Goal: Task Accomplishment & Management: Complete application form

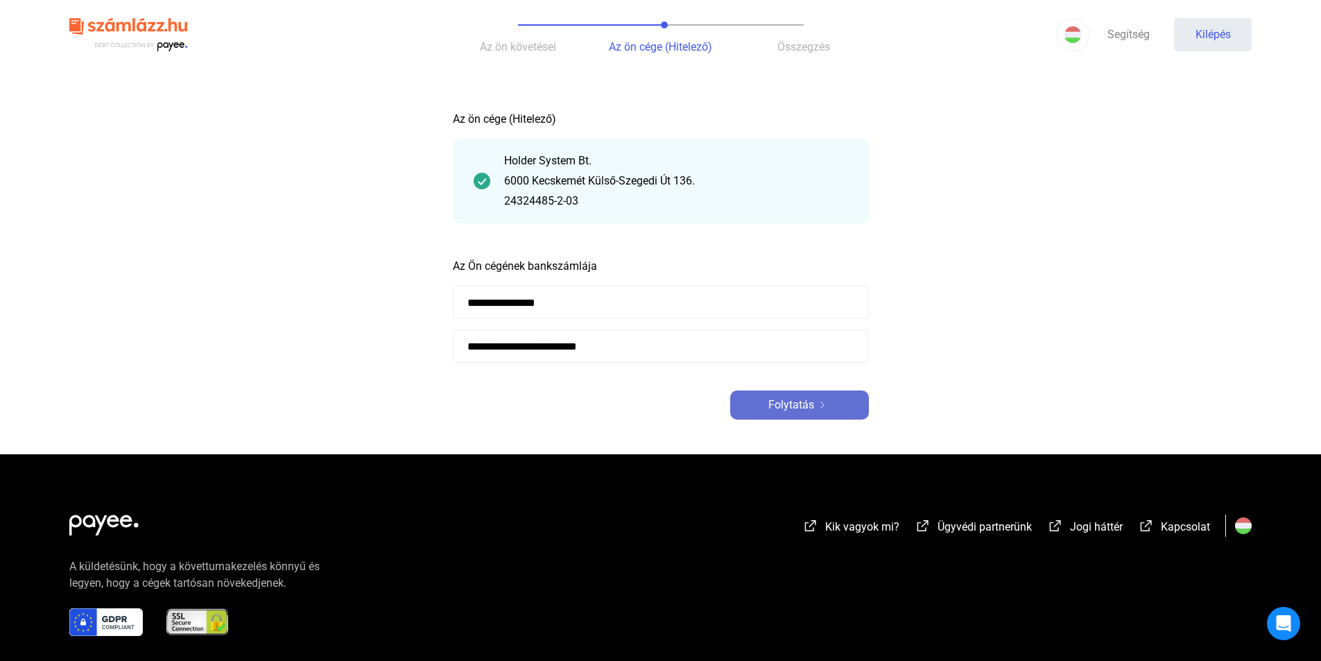
click at [799, 408] on font "Folytatás" at bounding box center [791, 404] width 46 height 13
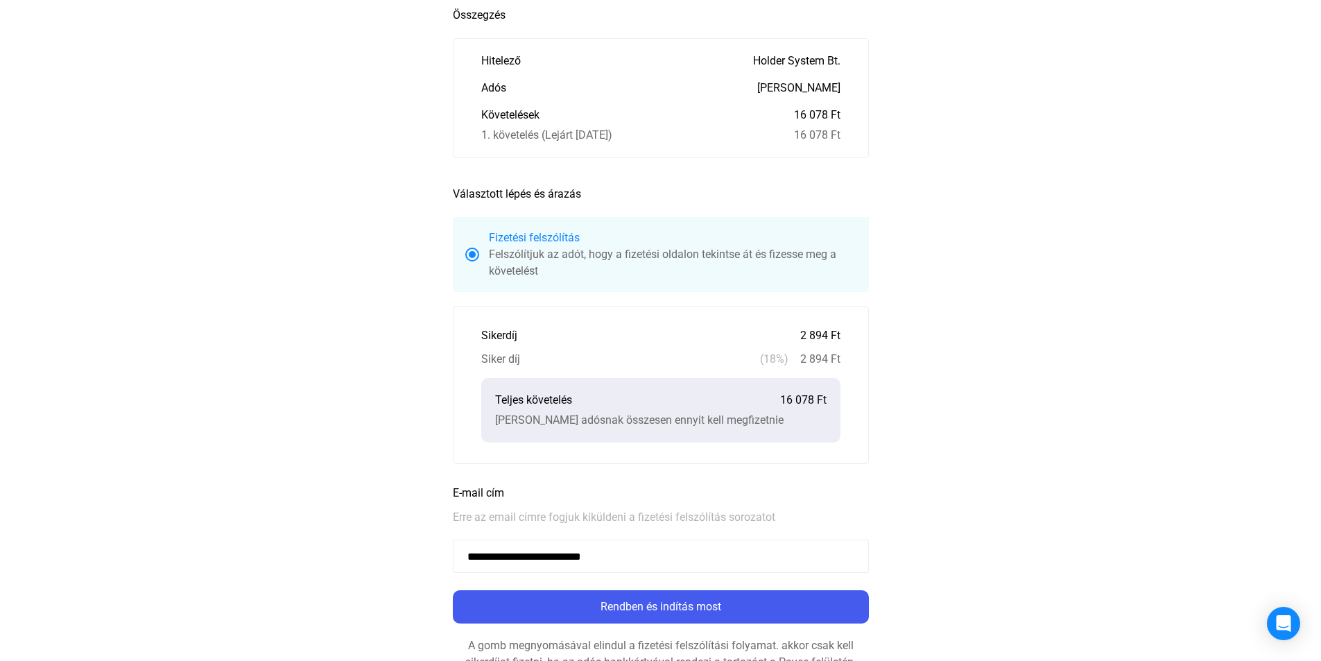
scroll to position [139, 0]
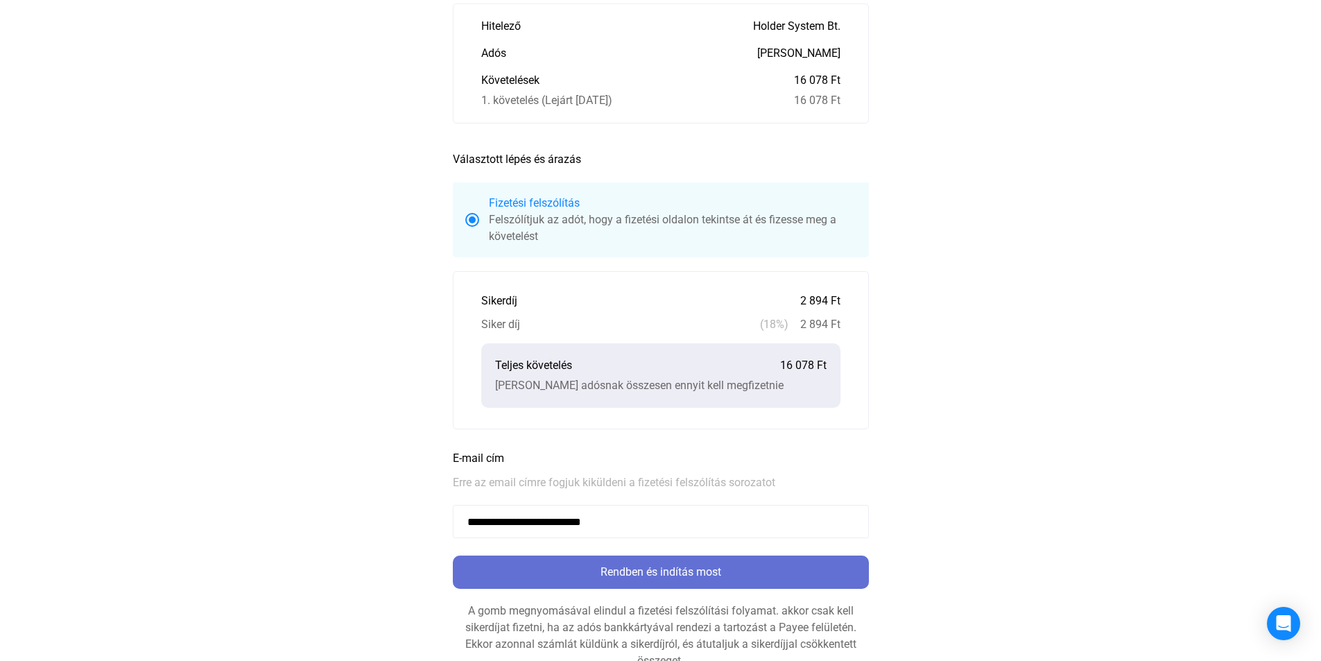
click at [661, 570] on font "Rendben és indítás most" at bounding box center [660, 571] width 121 height 13
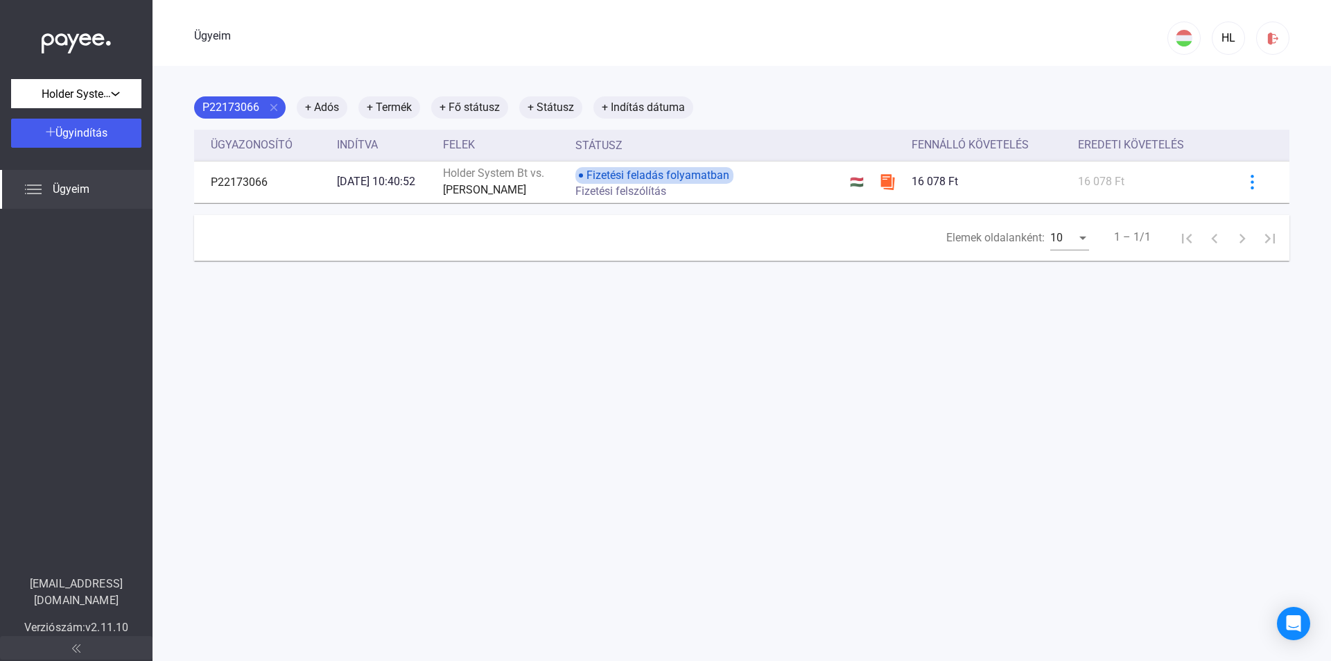
click at [78, 192] on font "Ügyeim" at bounding box center [71, 188] width 37 height 13
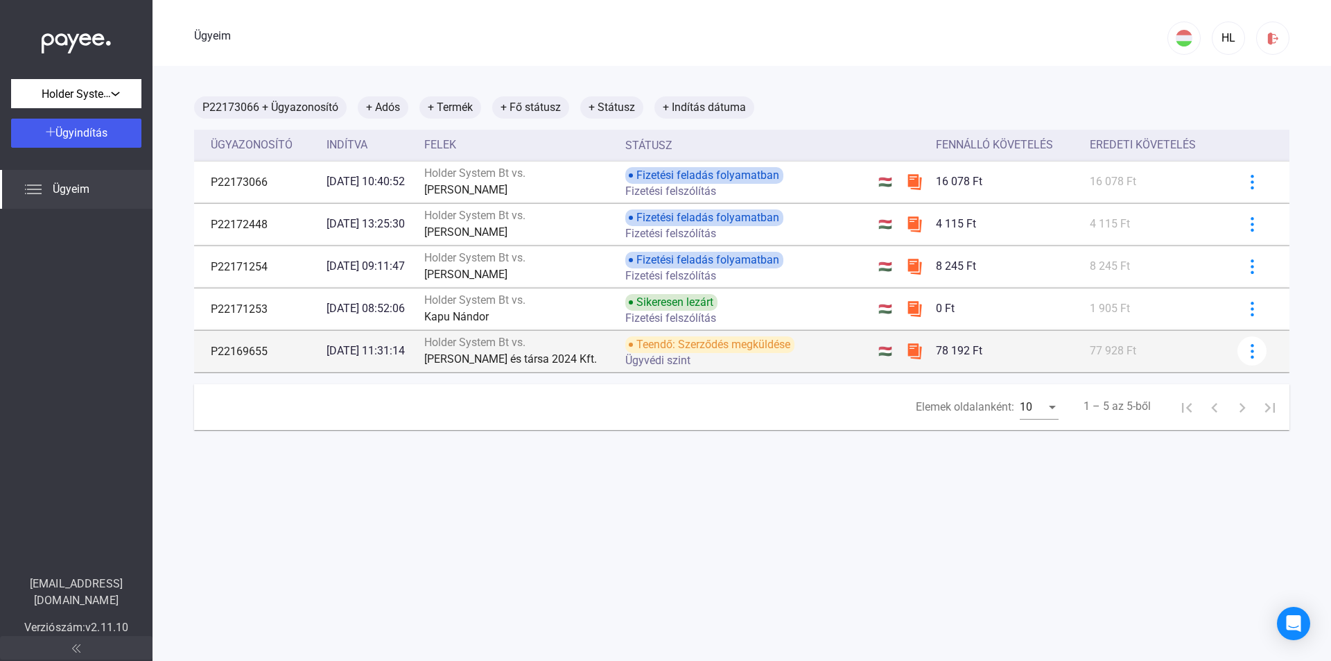
click at [659, 344] on font "Teendő: Szerződés megküldése" at bounding box center [713, 344] width 154 height 13
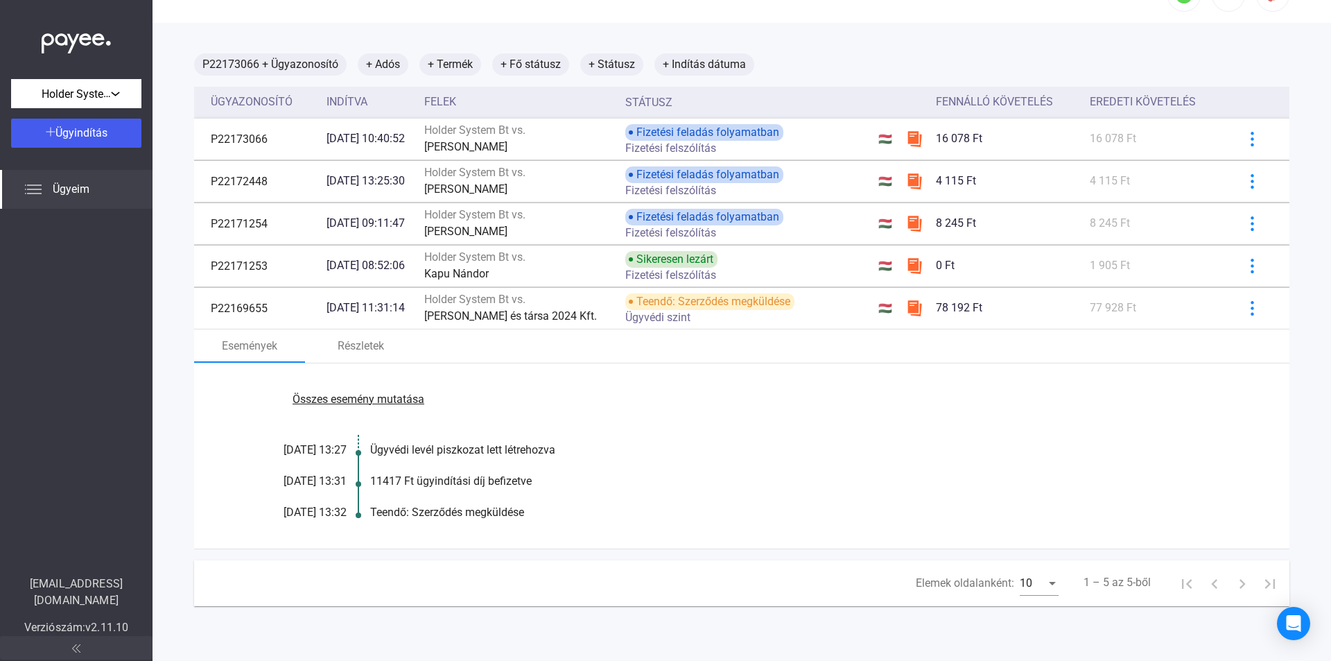
scroll to position [66, 0]
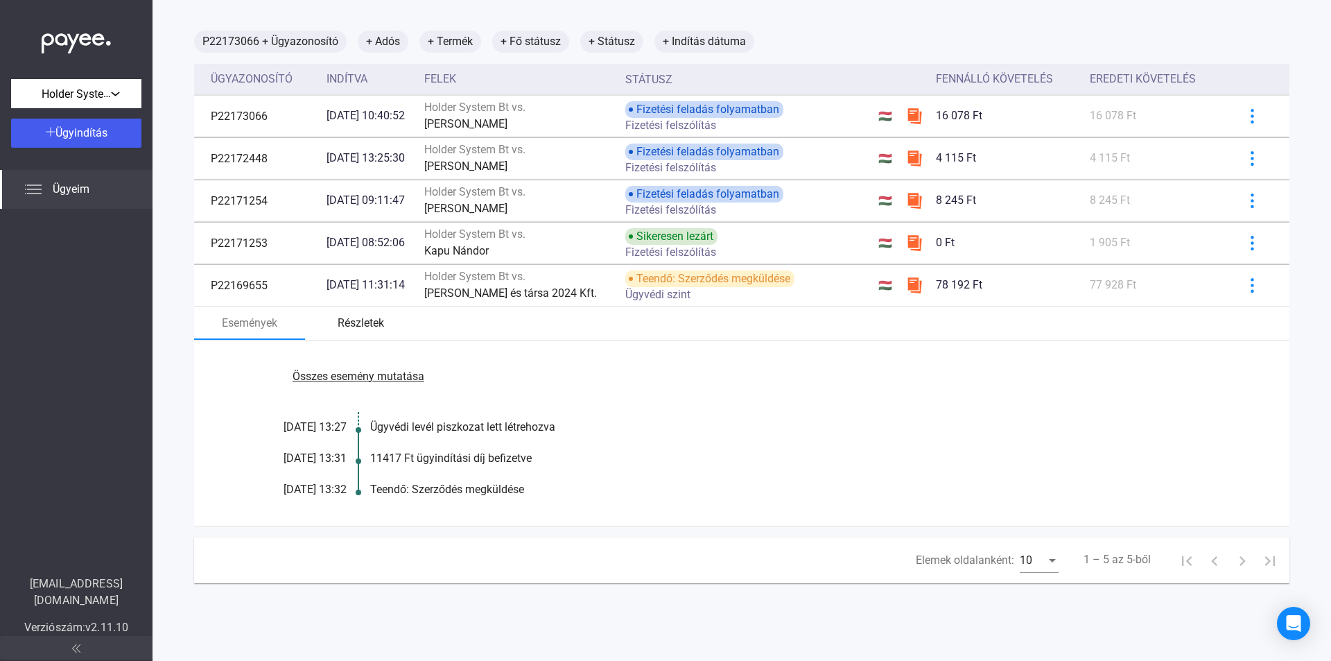
click at [355, 323] on font "Részletek" at bounding box center [361, 322] width 46 height 13
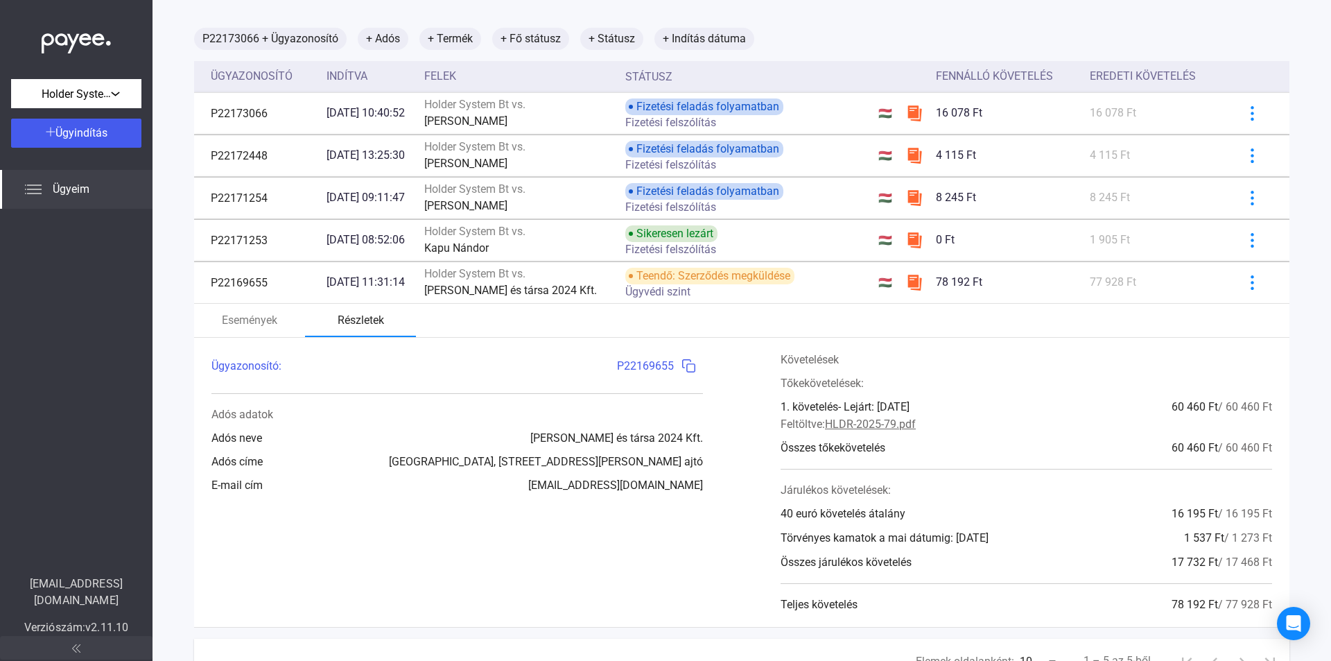
scroll to position [135, 0]
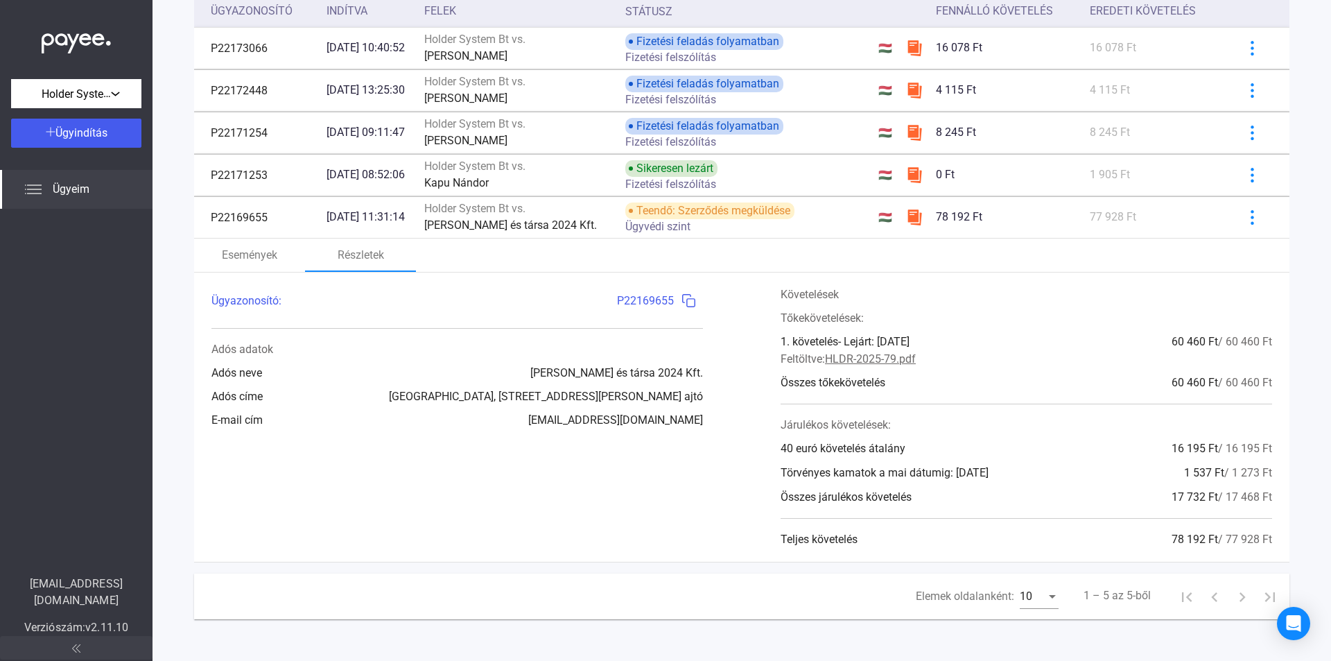
click at [682, 297] on img at bounding box center [689, 300] width 15 height 15
click at [682, 298] on img at bounding box center [689, 300] width 15 height 15
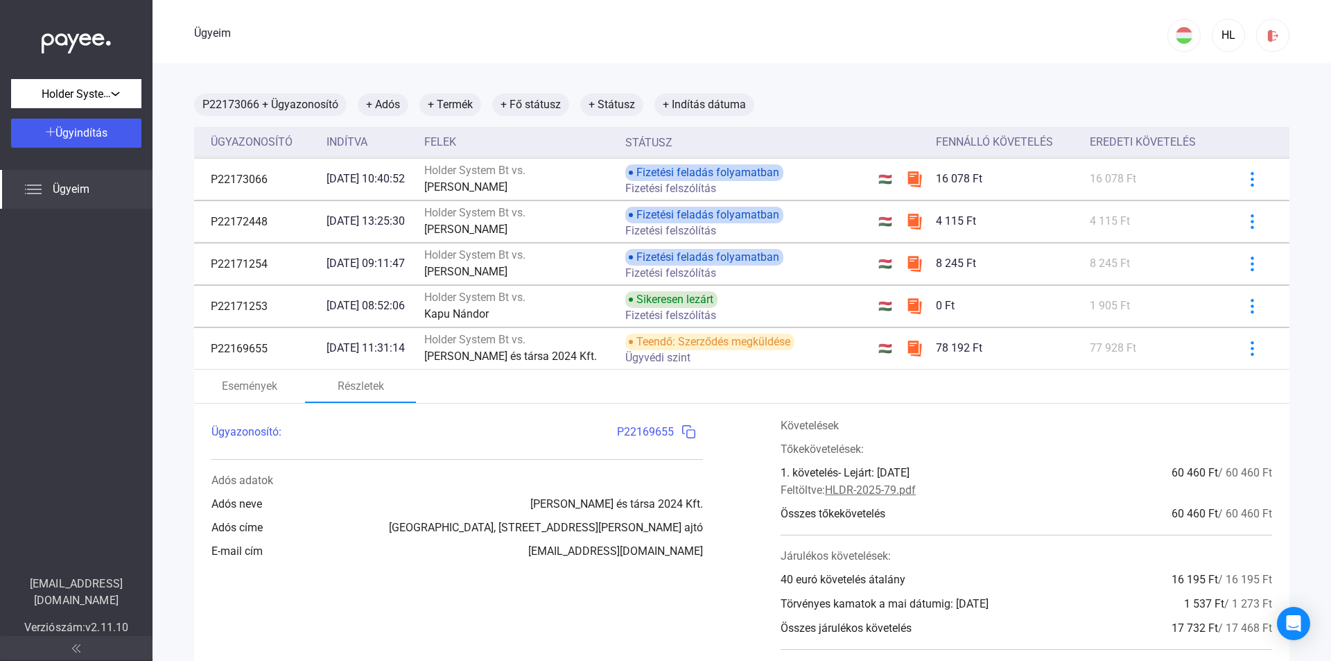
scroll to position [0, 0]
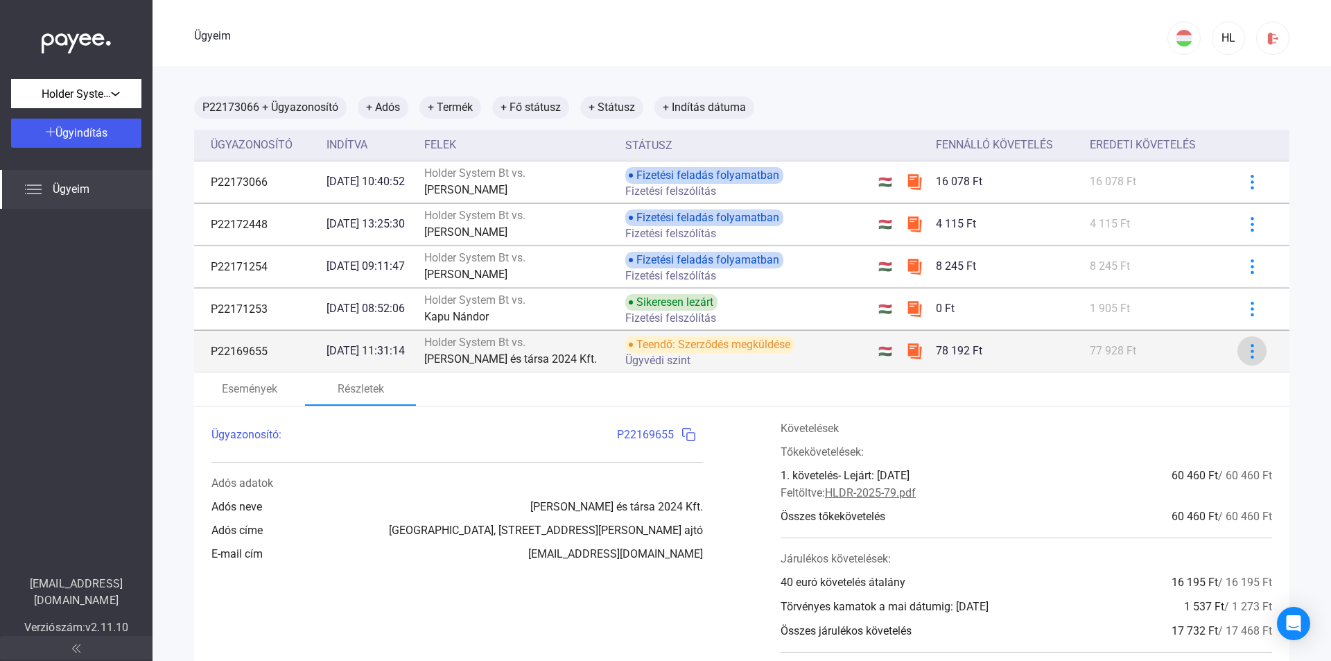
click at [1245, 352] on img at bounding box center [1252, 351] width 15 height 15
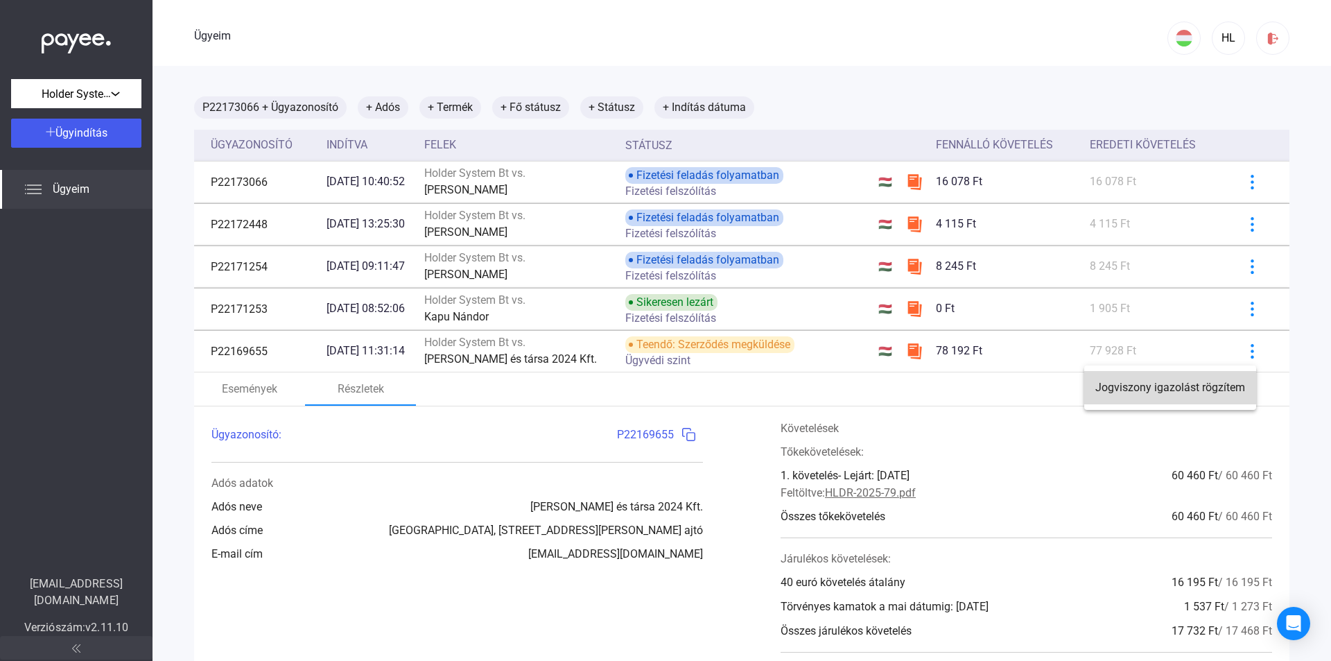
click at [1214, 388] on font "Jogviszony igazolást rögzítem" at bounding box center [1170, 387] width 150 height 13
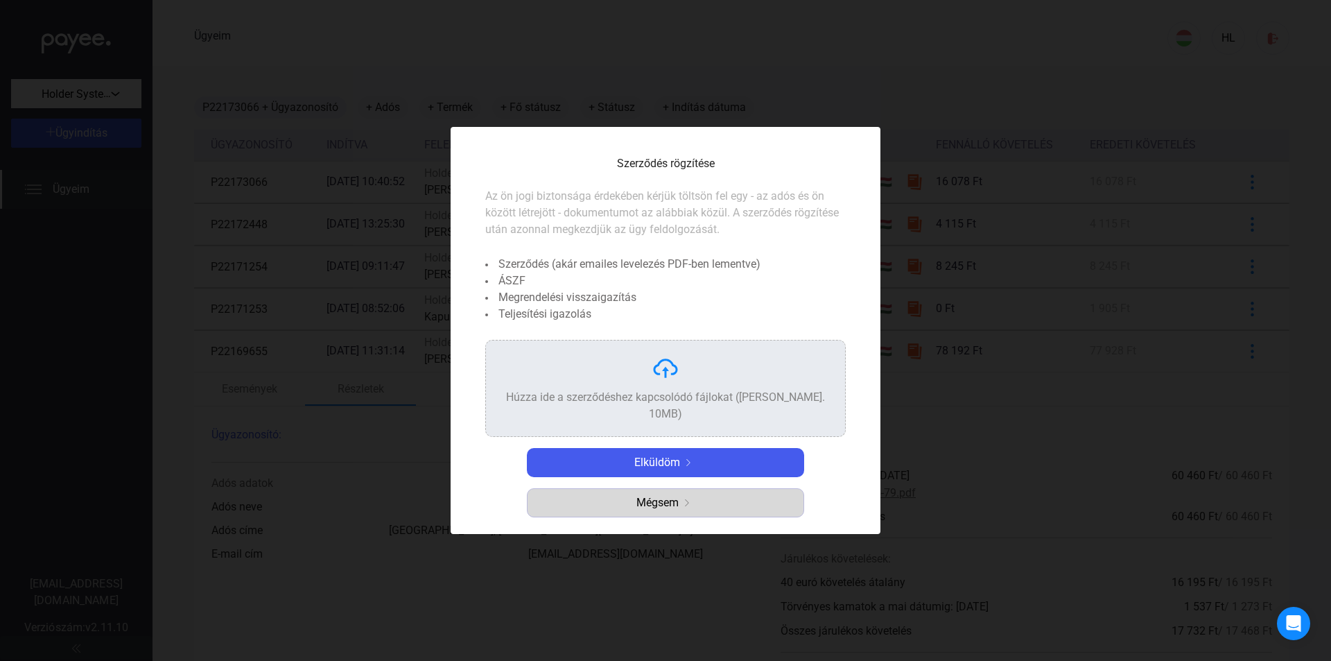
click at [663, 496] on font "Mégsem" at bounding box center [657, 502] width 42 height 13
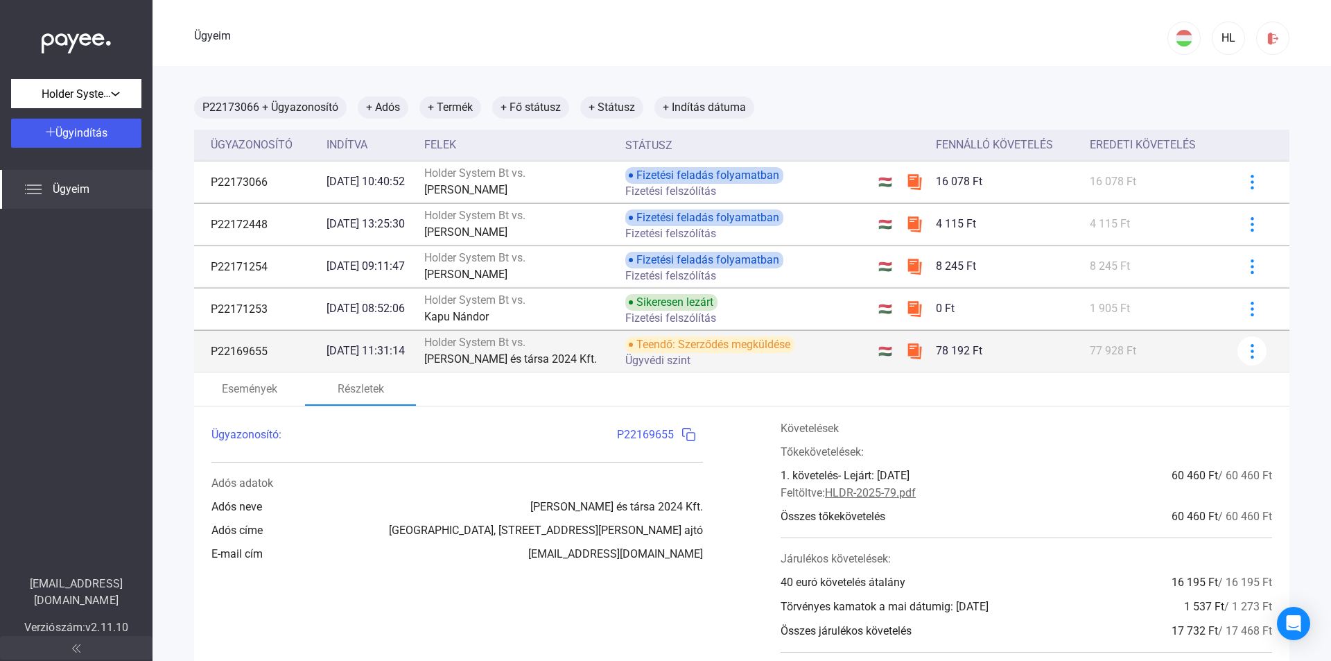
click at [909, 352] on img at bounding box center [914, 351] width 17 height 17
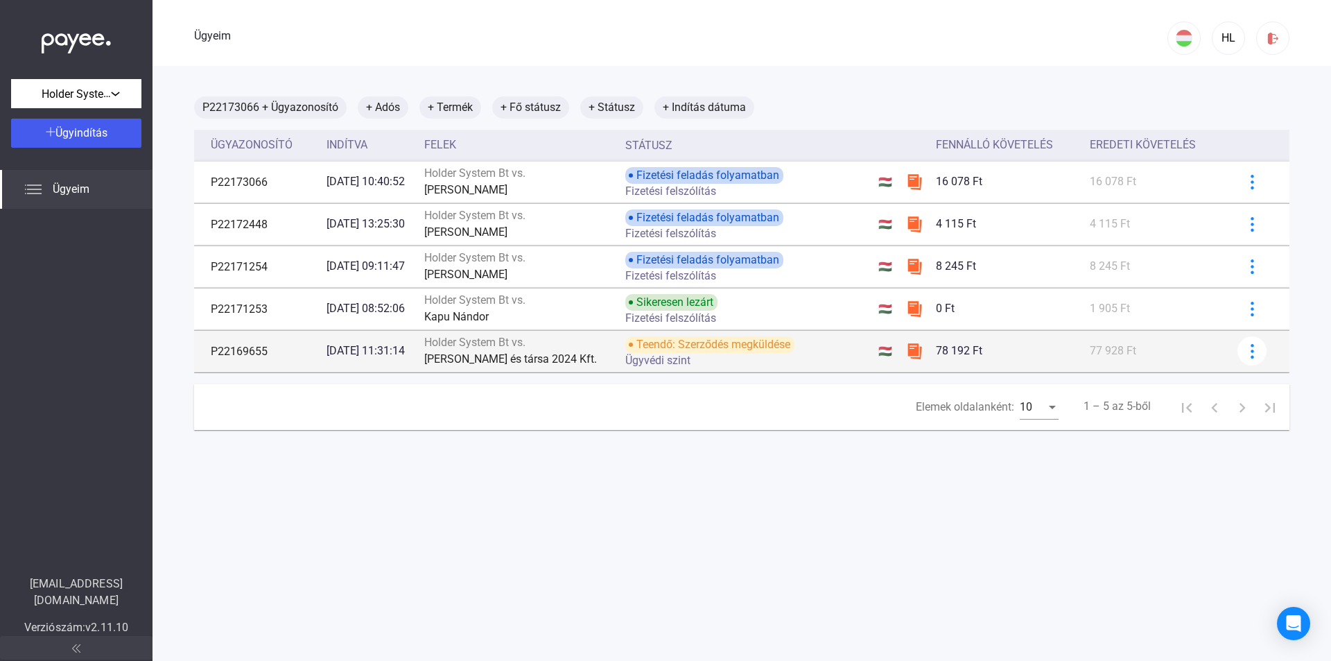
click at [909, 352] on img at bounding box center [914, 351] width 17 height 17
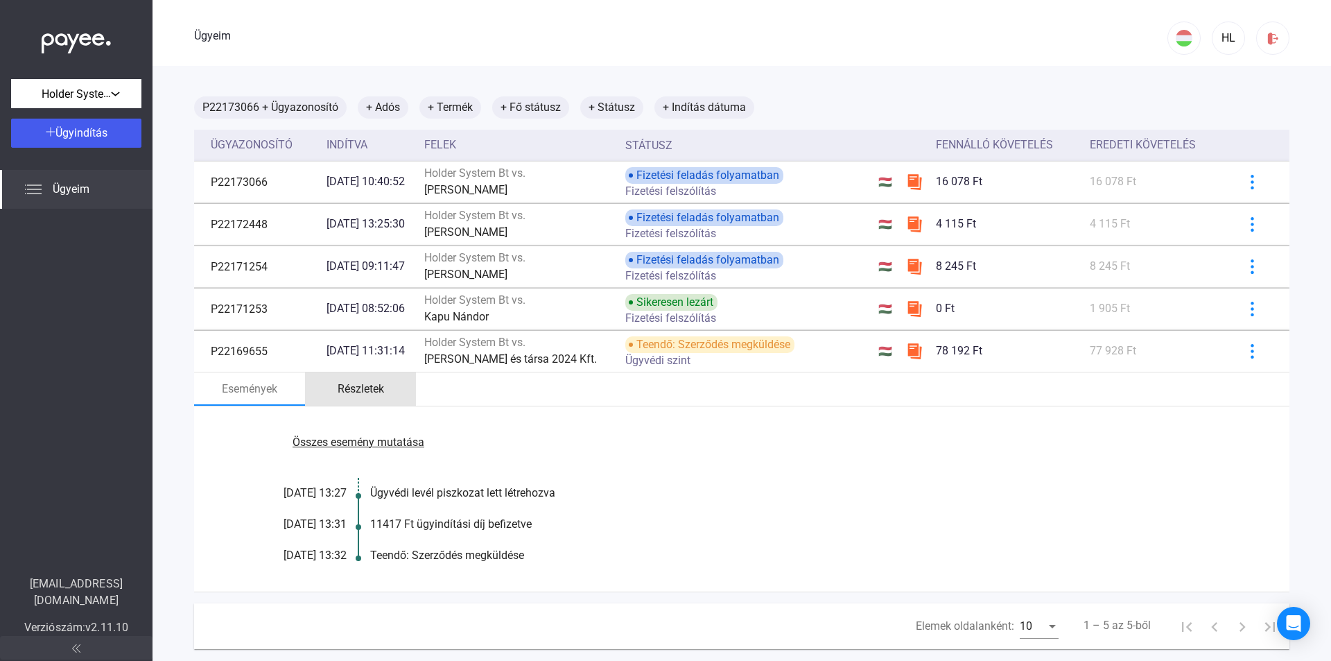
click at [367, 391] on font "Részletek" at bounding box center [361, 388] width 46 height 13
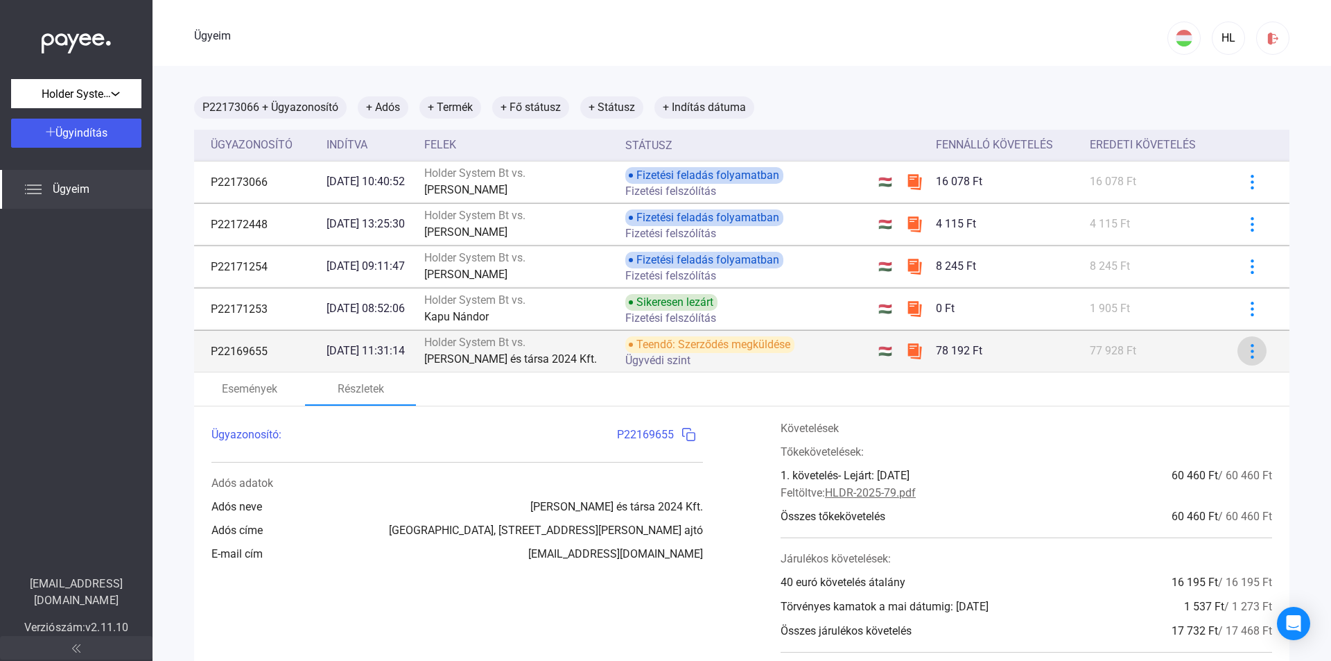
click at [1245, 349] on img at bounding box center [1252, 351] width 15 height 15
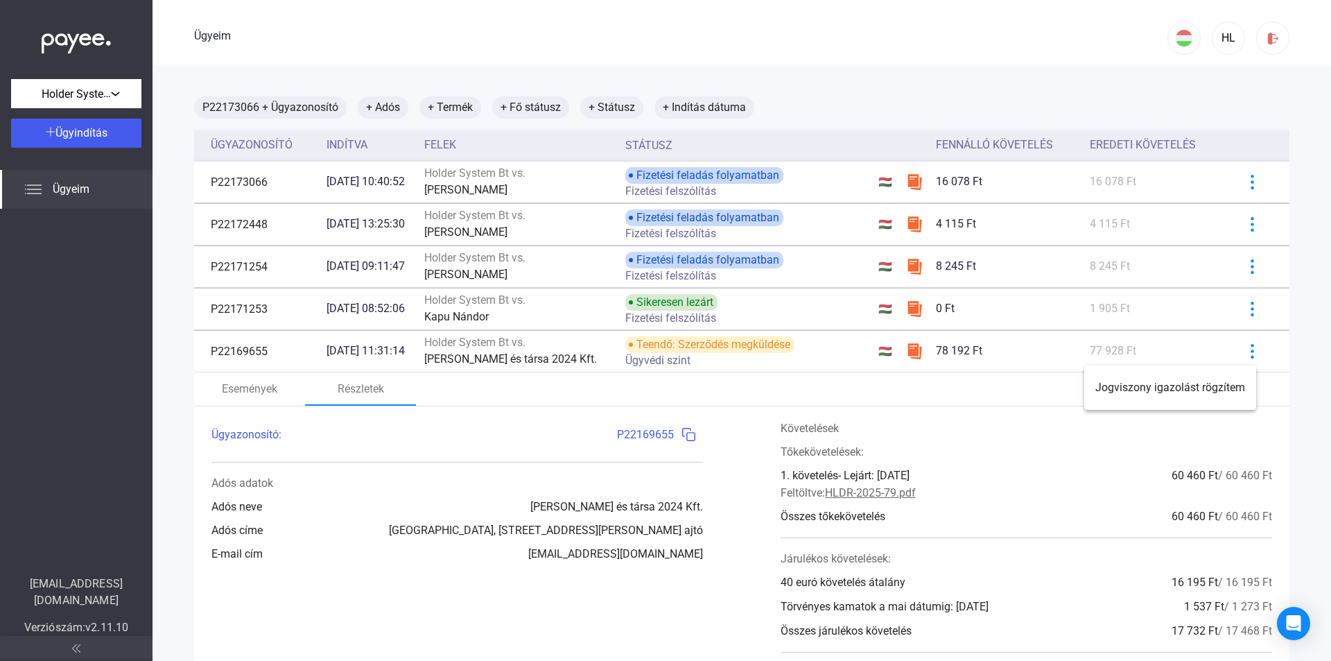
click at [116, 98] on div at bounding box center [665, 330] width 1331 height 661
click at [116, 98] on div "Holder System Bt." at bounding box center [76, 93] width 122 height 17
click at [100, 125] on font "Holder System Bt." at bounding box center [65, 124] width 87 height 13
click at [90, 138] on font "Ügyindítás" at bounding box center [81, 132] width 52 height 13
